Goal: Transaction & Acquisition: Book appointment/travel/reservation

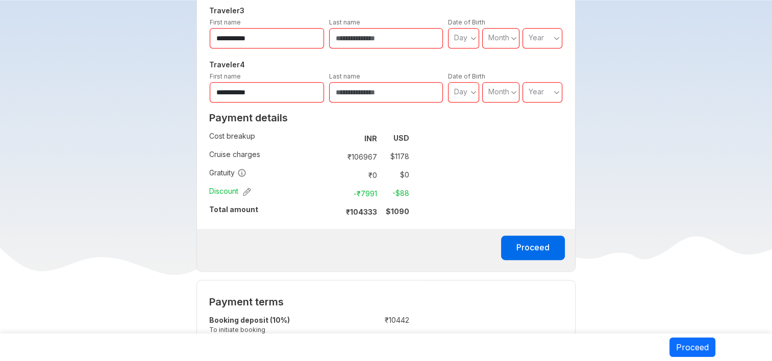
scroll to position [505, 0]
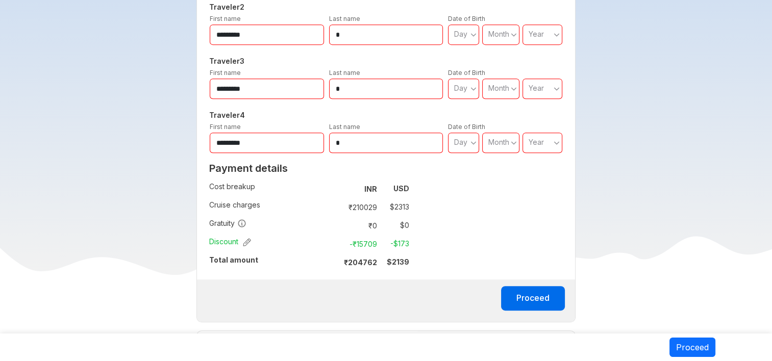
scroll to position [458, 0]
